Goal: Information Seeking & Learning: Learn about a topic

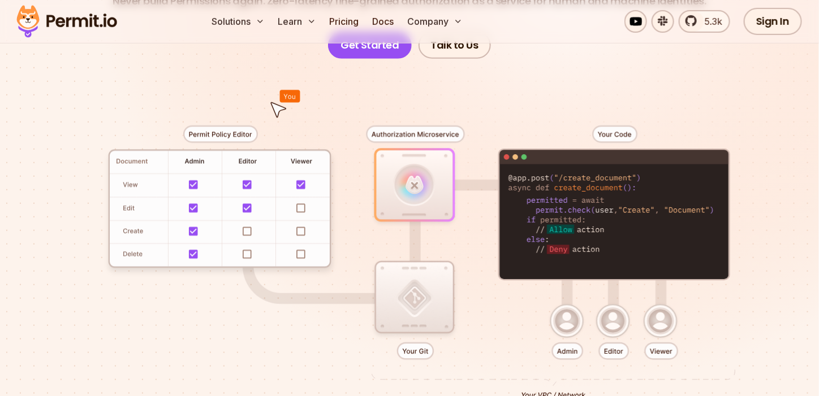
scroll to position [214, 0]
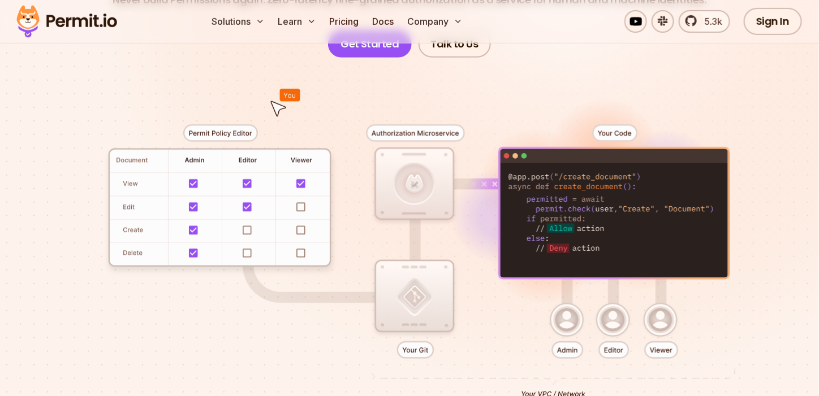
click at [204, 116] on div at bounding box center [409, 258] width 764 height 401
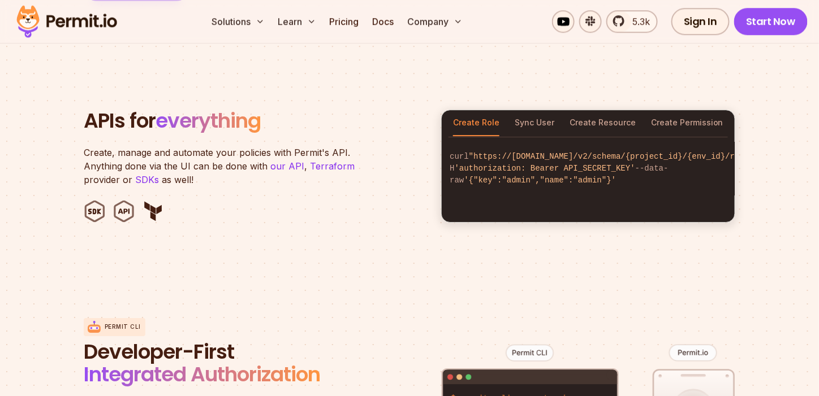
scroll to position [1120, 0]
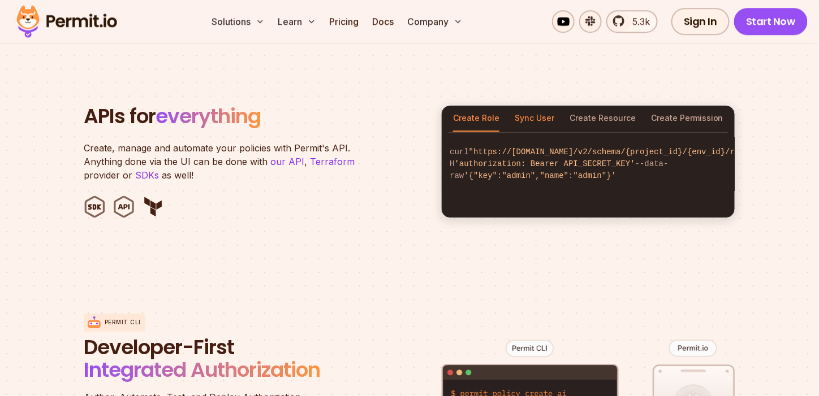
click at [531, 106] on button "Sync User" at bounding box center [534, 119] width 40 height 26
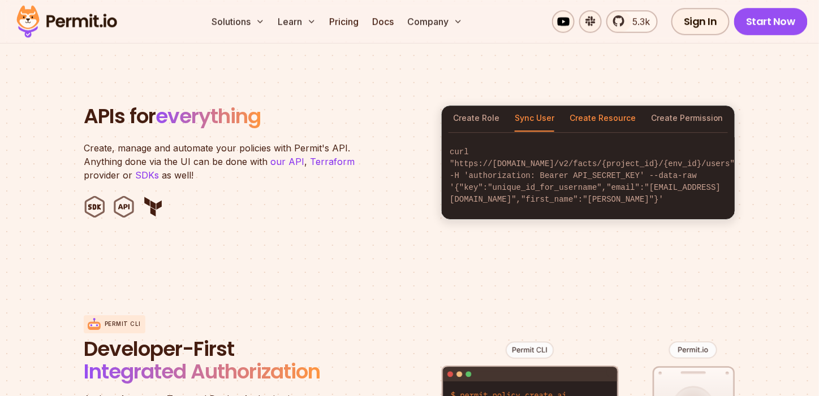
click at [609, 107] on button "Create Resource" at bounding box center [602, 119] width 66 height 26
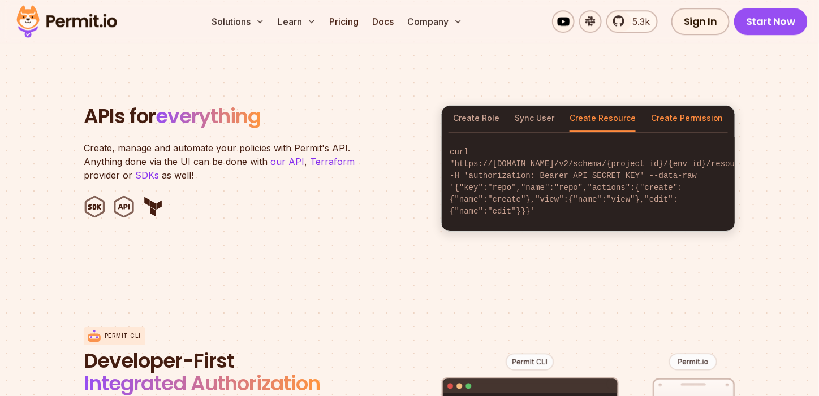
click at [692, 107] on button "Create Permission" at bounding box center [687, 119] width 72 height 26
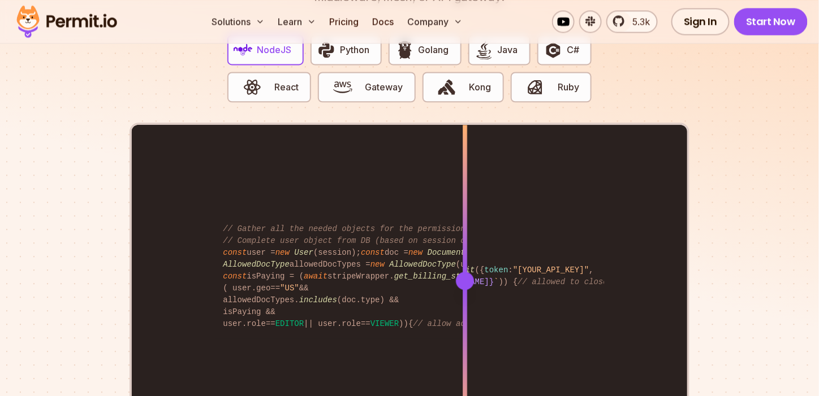
scroll to position [2248, 0]
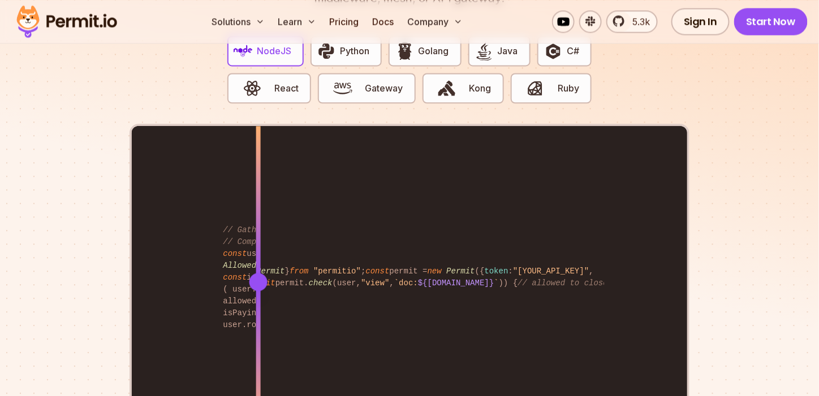
drag, startPoint x: 467, startPoint y: 279, endPoint x: 258, endPoint y: 348, distance: 219.5
click at [258, 348] on div at bounding box center [258, 360] width 5 height 156
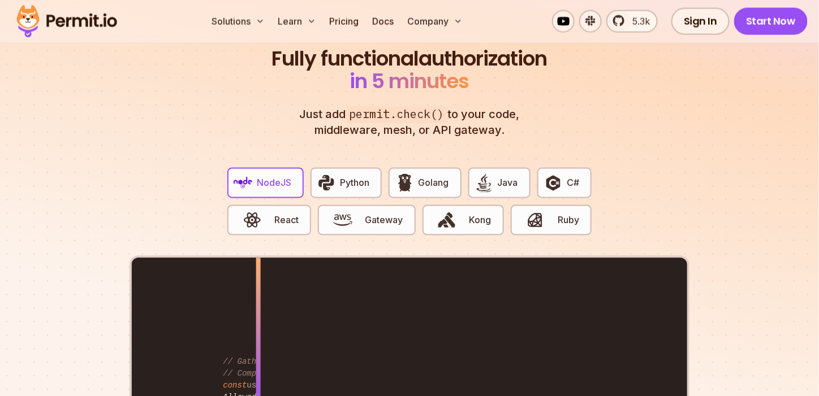
scroll to position [2090, 0]
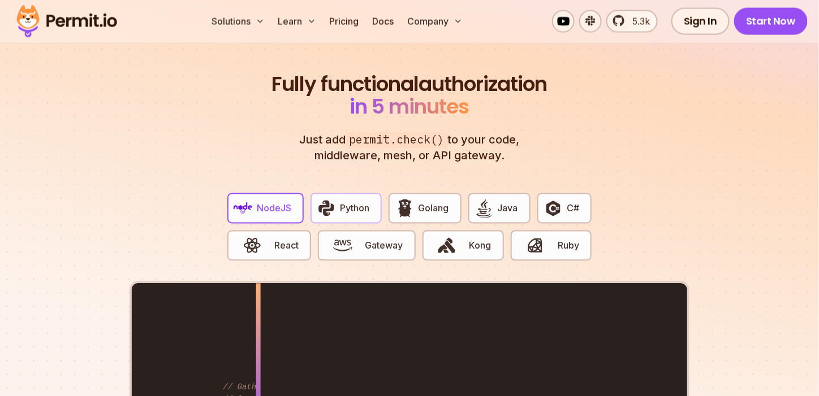
click at [350, 202] on span "Python" at bounding box center [354, 209] width 29 height 14
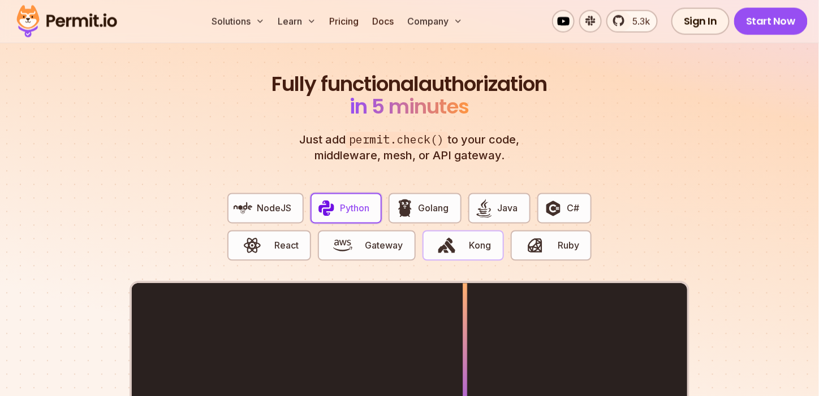
click at [473, 240] on button "Kong" at bounding box center [462, 246] width 81 height 31
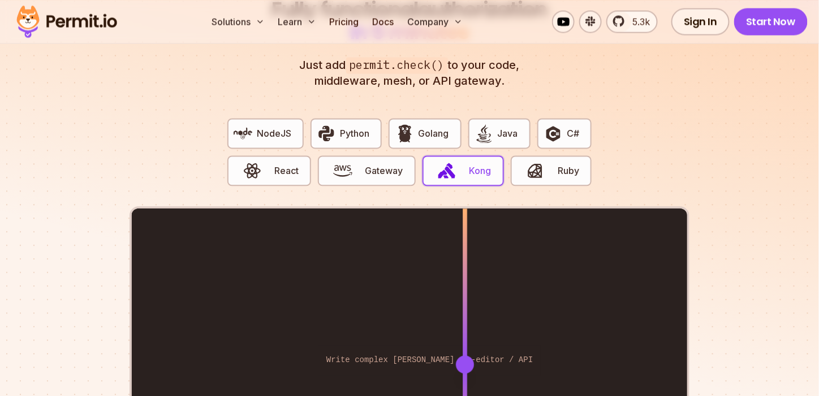
scroll to position [2203, 0]
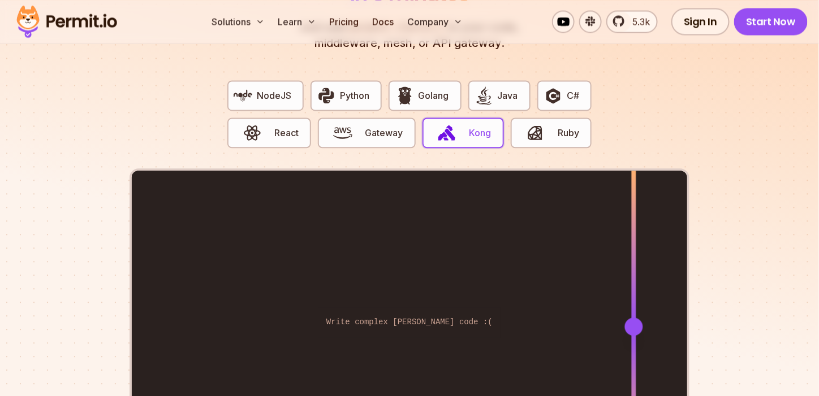
drag, startPoint x: 470, startPoint y: 311, endPoint x: 634, endPoint y: 191, distance: 203.3
click at [634, 191] on div at bounding box center [633, 327] width 5 height 312
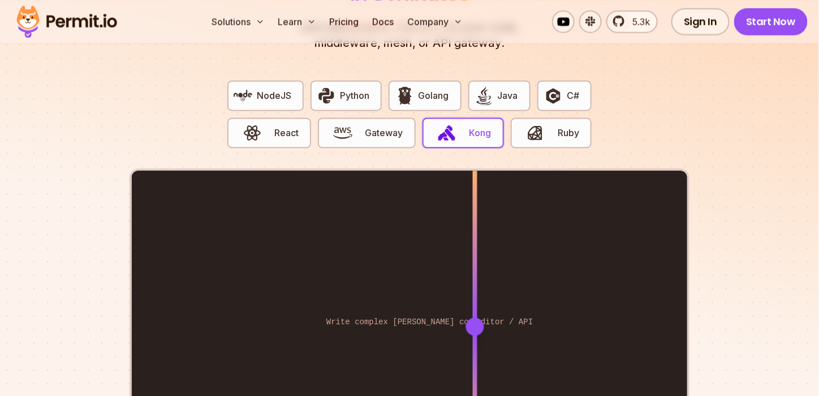
click at [475, 304] on div "Enforce routes directly from the policy-editor / API Write complex [PERSON_NAME…" at bounding box center [409, 327] width 555 height 312
click at [520, 125] on span "button" at bounding box center [535, 132] width 38 height 19
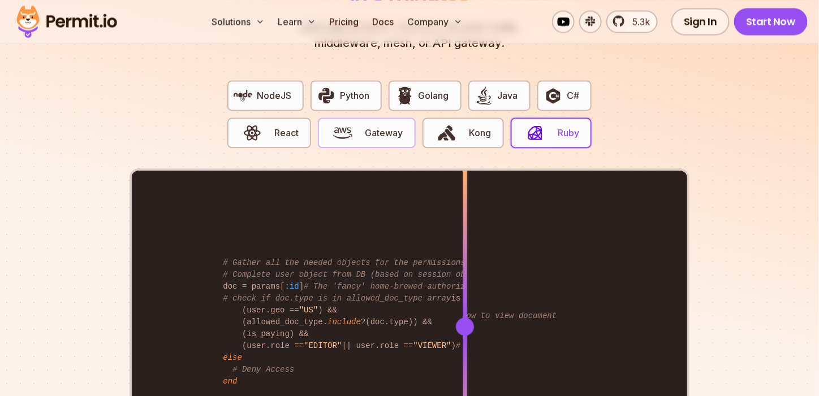
click at [364, 118] on button "Gateway" at bounding box center [366, 133] width 97 height 31
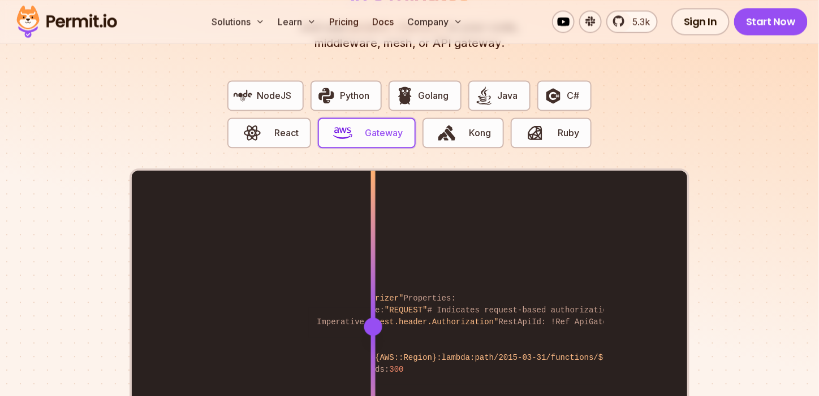
drag, startPoint x: 383, startPoint y: 306, endPoint x: 373, endPoint y: 301, distance: 11.1
click at [373, 301] on div "Resources: PermitAuthorizer: Type: "AWS::ApiGateway::Authorizer" Properties: Na…" at bounding box center [409, 327] width 555 height 312
click at [257, 123] on img "button" at bounding box center [252, 132] width 19 height 19
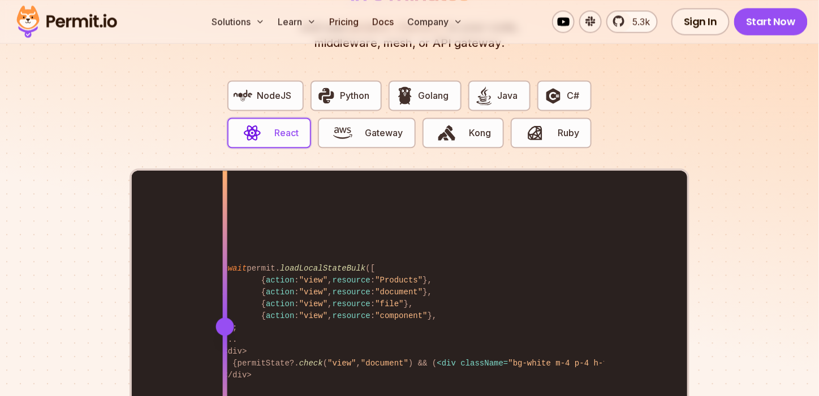
drag, startPoint x: 465, startPoint y: 317, endPoint x: 225, endPoint y: 370, distance: 245.5
click at [225, 370] on div at bounding box center [225, 327] width 5 height 312
click at [486, 86] on img "button" at bounding box center [483, 95] width 19 height 19
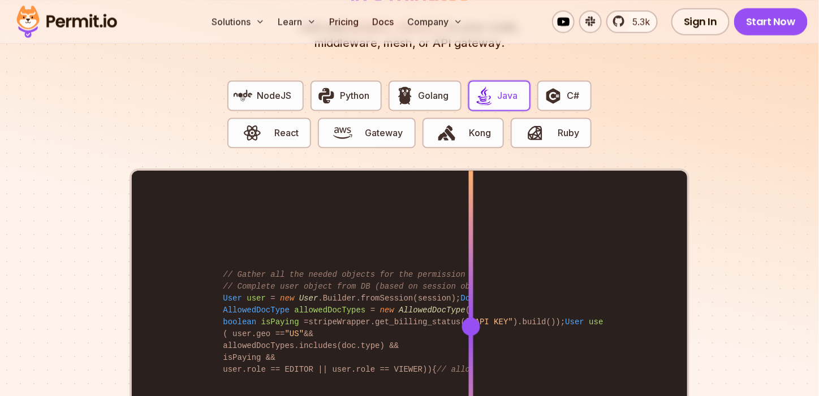
click at [471, 318] on div at bounding box center [471, 327] width 18 height 18
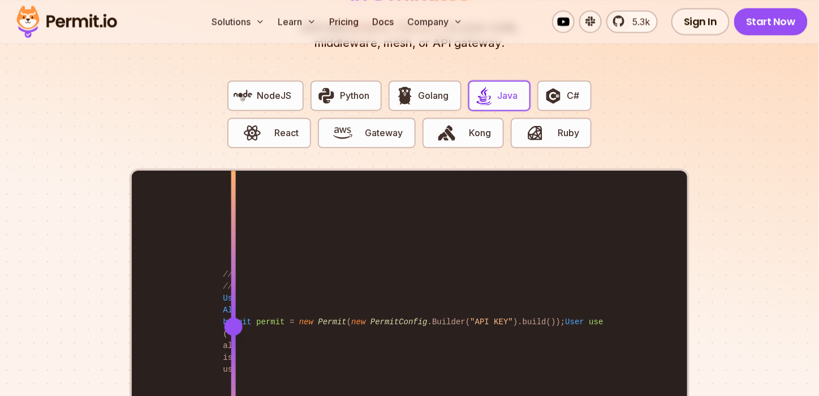
drag, startPoint x: 471, startPoint y: 315, endPoint x: 233, endPoint y: 370, distance: 243.7
click at [233, 370] on div at bounding box center [233, 327] width 5 height 312
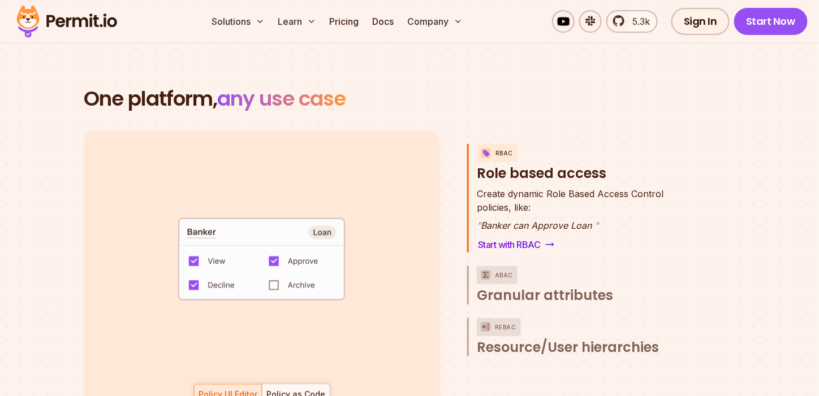
scroll to position [1559, 0]
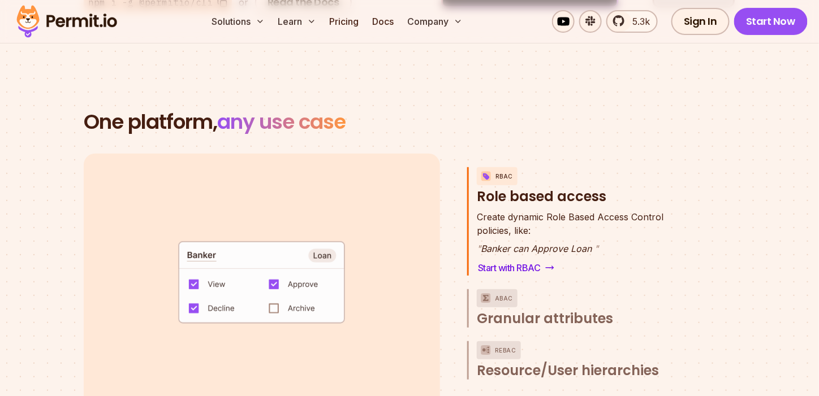
drag, startPoint x: 464, startPoint y: 106, endPoint x: 486, endPoint y: 179, distance: 76.0
click at [486, 179] on section "One platform, any use case RBAC Role based access default allow := false allow …" at bounding box center [409, 290] width 819 height 467
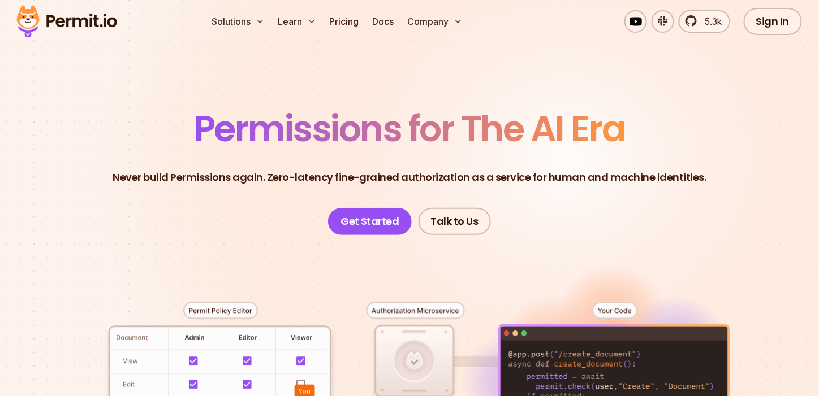
scroll to position [0, 0]
